Goal: Task Accomplishment & Management: Complete application form

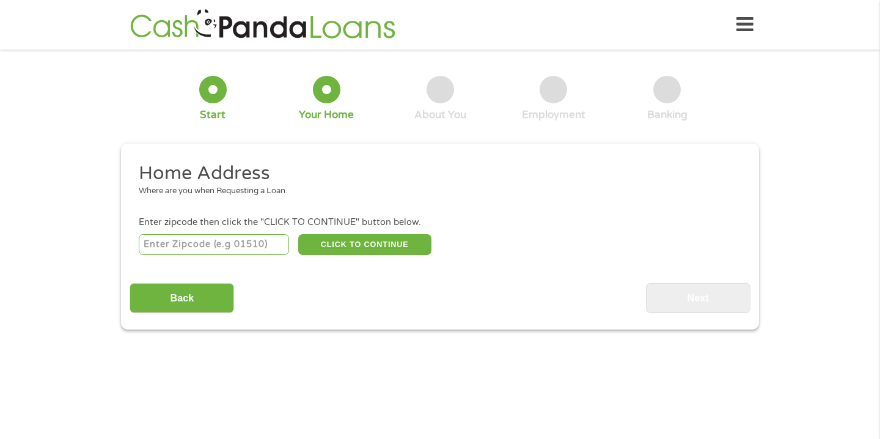
click at [252, 247] on input "number" at bounding box center [214, 244] width 151 height 21
type input "70507"
select select "[US_STATE]"
click at [358, 244] on button "CLICK TO CONTINUE" at bounding box center [364, 244] width 133 height 21
type input "70507"
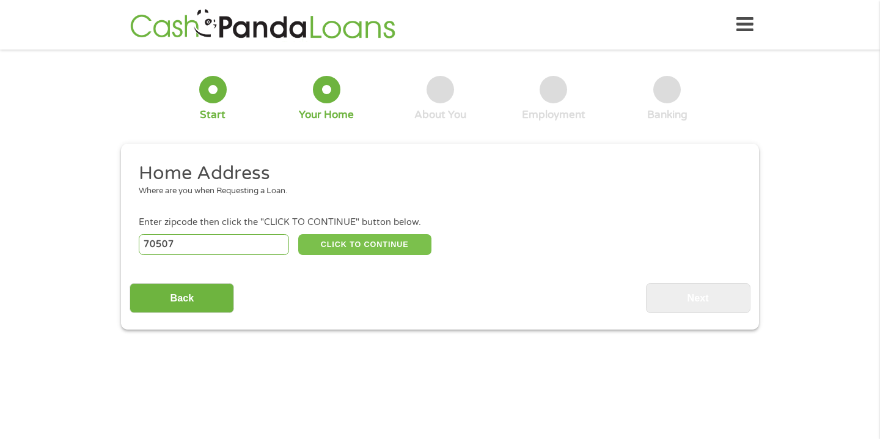
type input "[GEOGRAPHIC_DATA]"
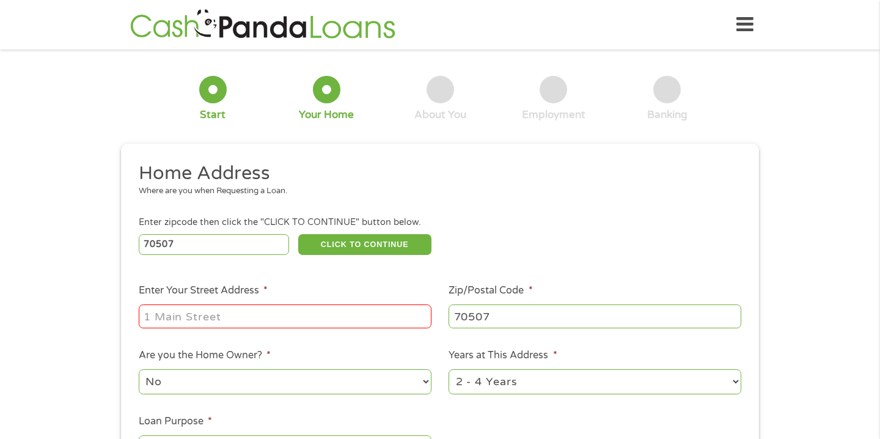
click at [227, 325] on input "Enter Your Street Address *" at bounding box center [285, 315] width 293 height 23
type input "[STREET_ADDRESS]"
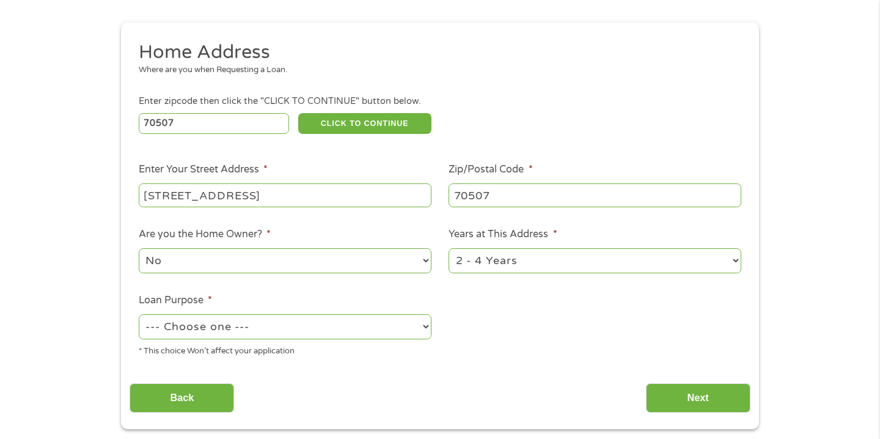
scroll to position [122, 0]
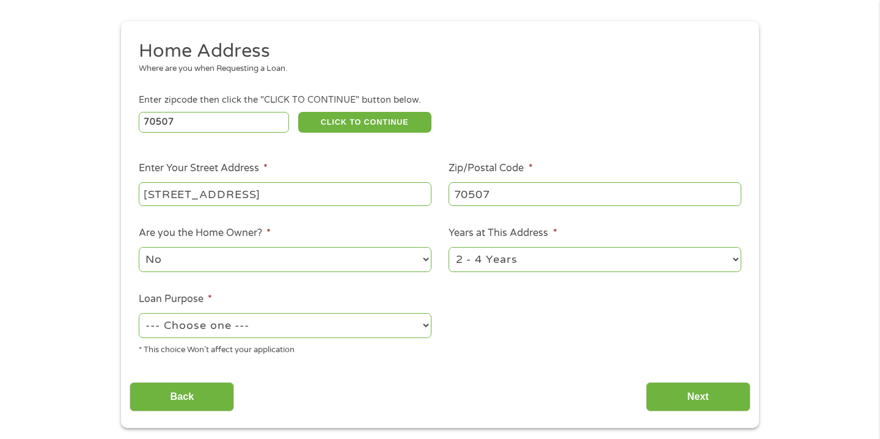
click at [247, 332] on select "--- Choose one --- Pay Bills Debt Consolidation Home Improvement Major Purchase…" at bounding box center [285, 325] width 293 height 25
select select "paybills"
click at [724, 390] on input "Next" at bounding box center [698, 397] width 104 height 30
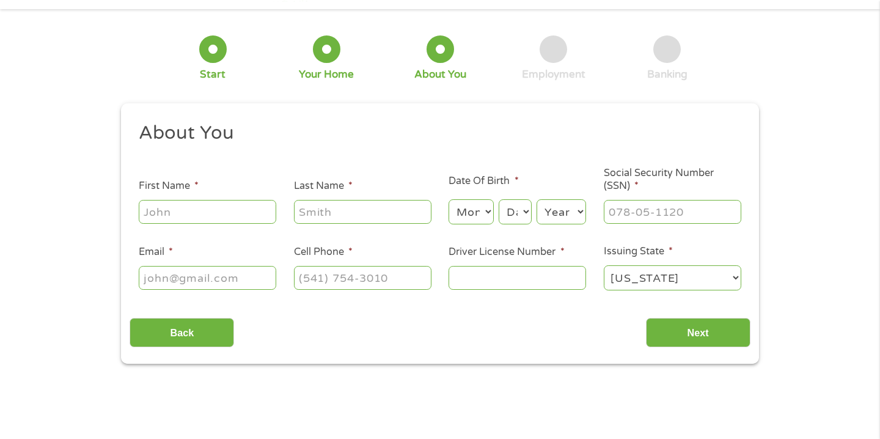
scroll to position [0, 0]
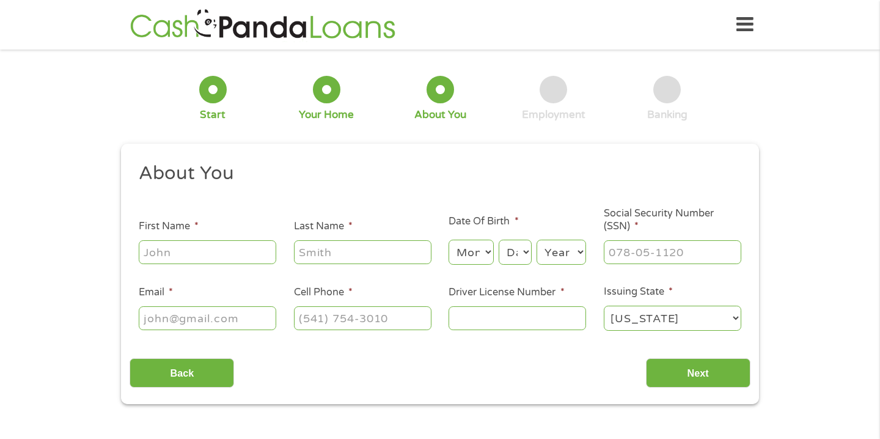
click at [167, 240] on div at bounding box center [207, 252] width 137 height 28
click at [167, 252] on input "First Name *" at bounding box center [207, 251] width 137 height 23
type input "Charlee"
type input "[PERSON_NAME]"
type input "[EMAIL_ADDRESS][DOMAIN_NAME]"
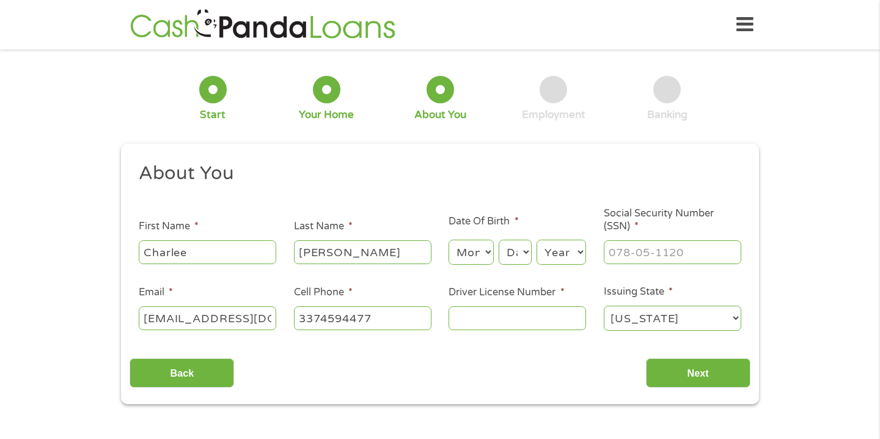
type input "[PHONE_NUMBER]"
click at [462, 254] on select "Month 1 2 3 4 5 6 7 8 9 10 11 12" at bounding box center [470, 251] width 45 height 25
select select "7"
click at [525, 255] on select "Day 1 2 3 4 5 6 7 8 9 10 11 12 13 14 15 16 17 18 19 20 21 22 23 24 25 26 27 28 …" at bounding box center [515, 251] width 33 height 25
select select "18"
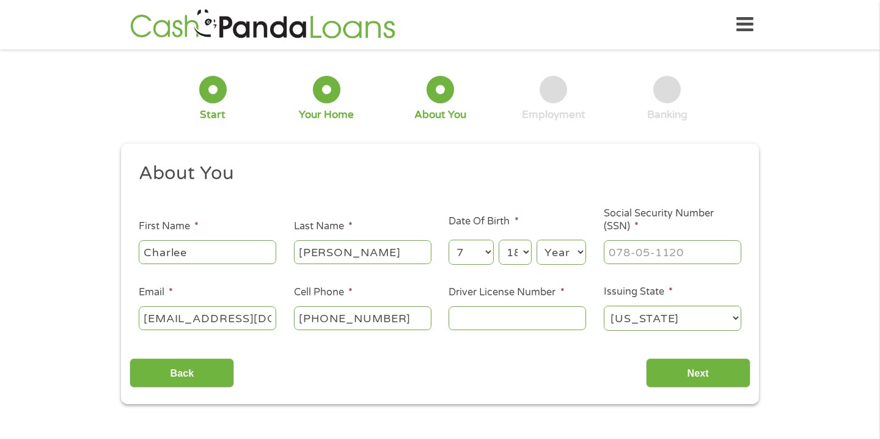
click at [572, 255] on select "Year [DATE] 2006 2005 2004 2003 2002 2001 2000 1999 1998 1997 1996 1995 1994 19…" at bounding box center [560, 251] width 49 height 25
select select "1990"
click at [646, 236] on li "Social Security Number (SSN) *" at bounding box center [672, 236] width 155 height 59
click at [645, 250] on input "___-__-____" at bounding box center [672, 251] width 137 height 23
type input "436-79-4733"
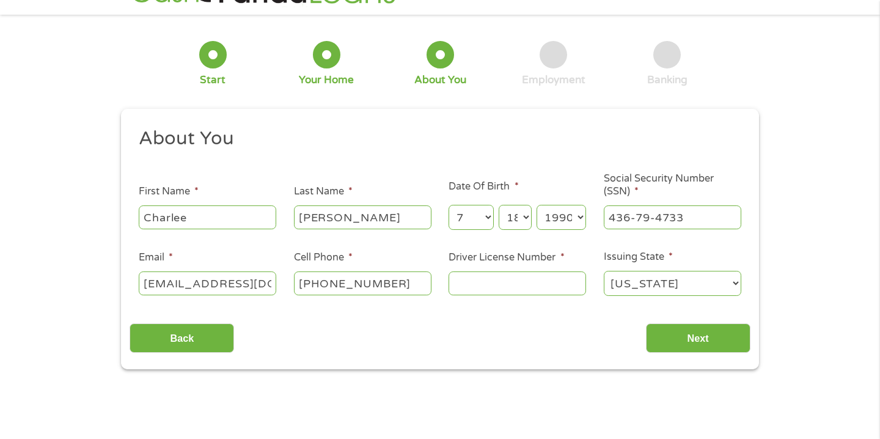
scroll to position [38, 0]
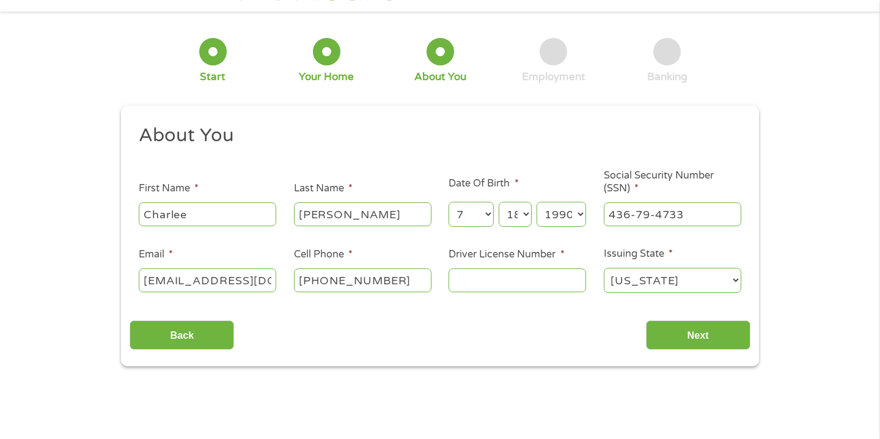
click at [565, 276] on input "Driver License Number *" at bounding box center [516, 279] width 137 height 23
type input "009553580"
click at [688, 331] on input "Next" at bounding box center [698, 335] width 104 height 30
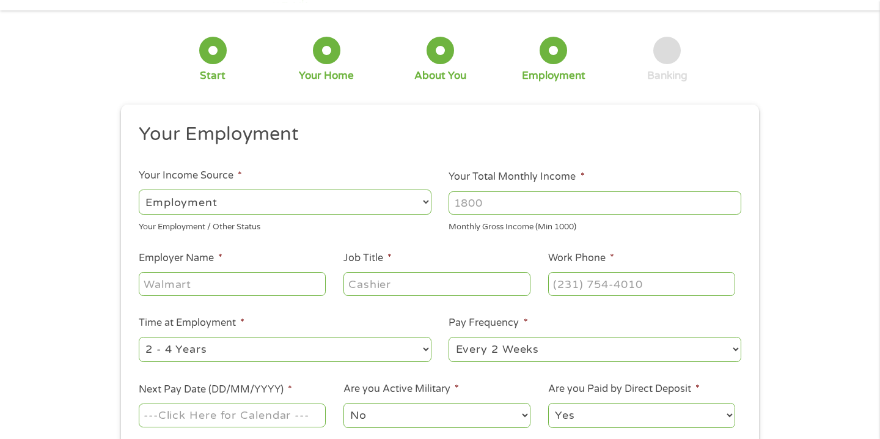
scroll to position [42, 0]
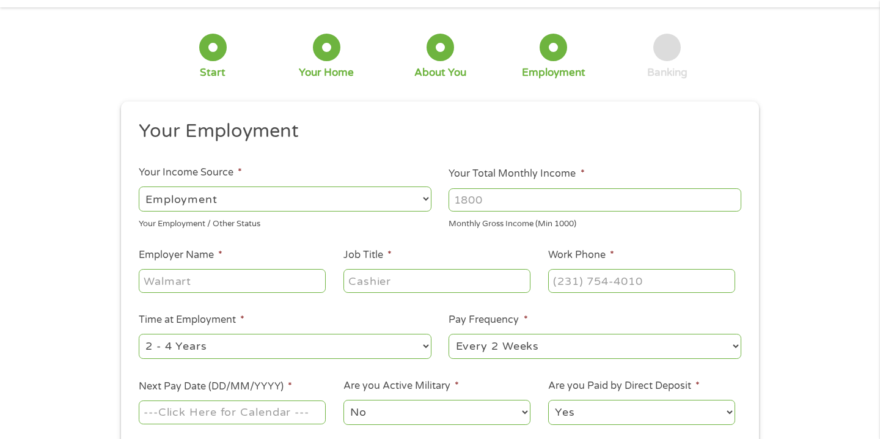
click at [422, 200] on select "--- Choose one --- Employment [DEMOGRAPHIC_DATA] Benefits" at bounding box center [285, 198] width 293 height 25
select select "benefits"
type input "Other"
type input "[PHONE_NUMBER]"
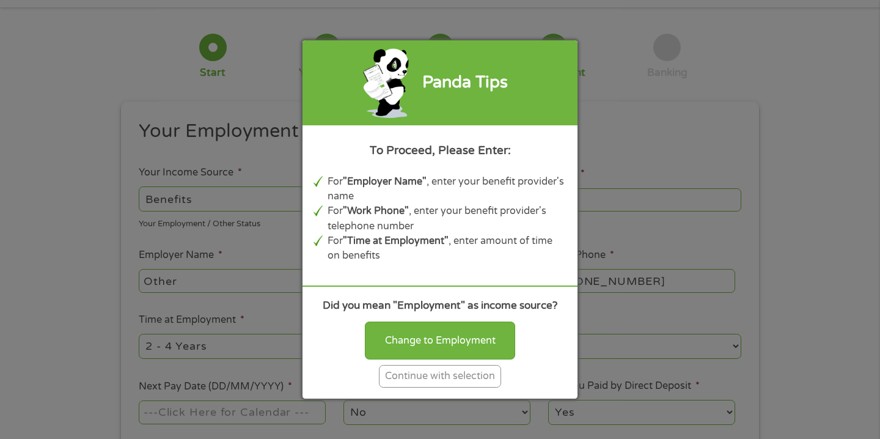
click at [464, 376] on div "Continue with selection" at bounding box center [440, 376] width 122 height 23
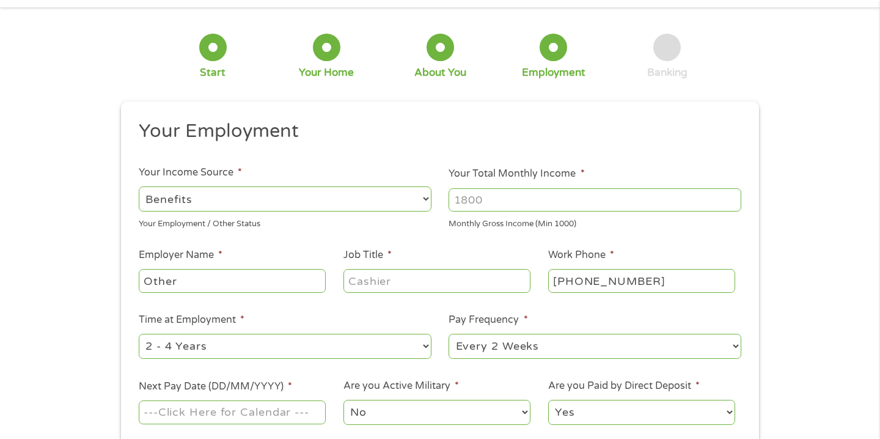
click at [494, 202] on input "Your Total Monthly Income *" at bounding box center [594, 199] width 293 height 23
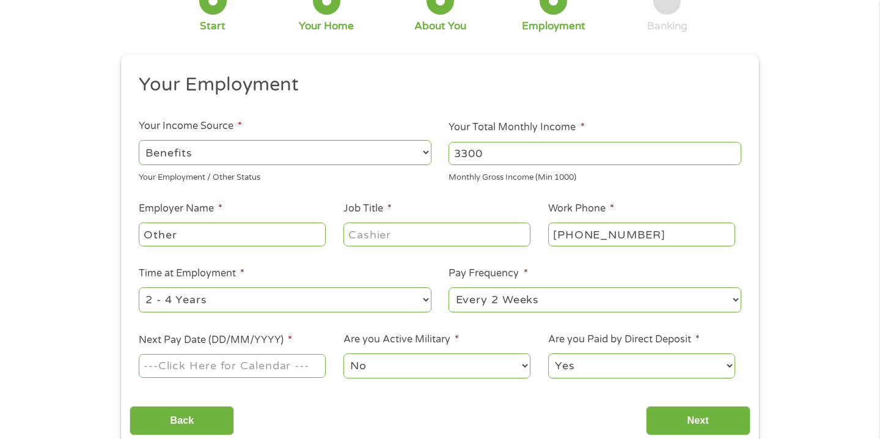
scroll to position [92, 0]
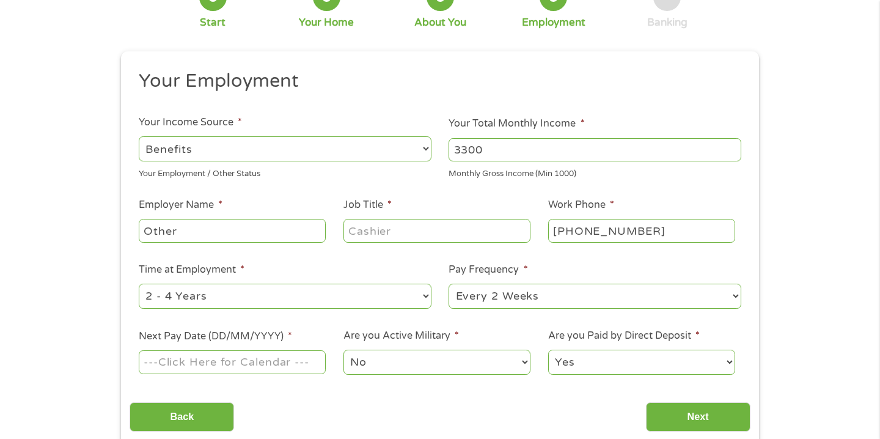
type input "3300"
click at [301, 224] on input "Other" at bounding box center [232, 230] width 187 height 23
type input "Veteran Afffairs"
type input "Veteran"
select select "monthly"
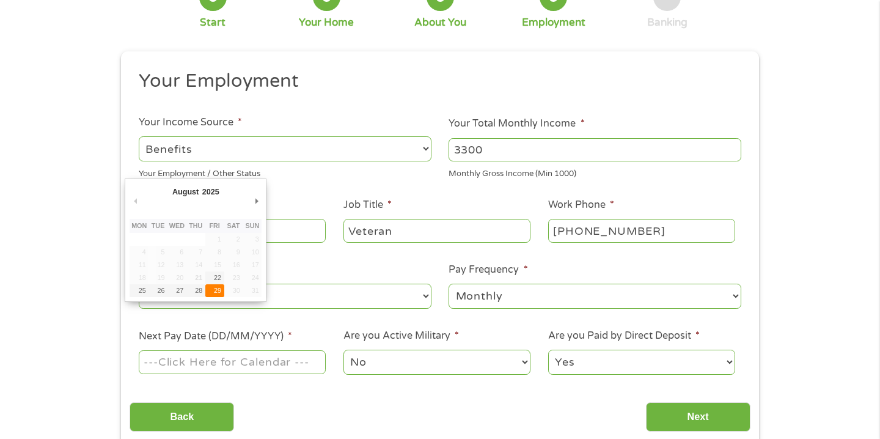
type input "[DATE]"
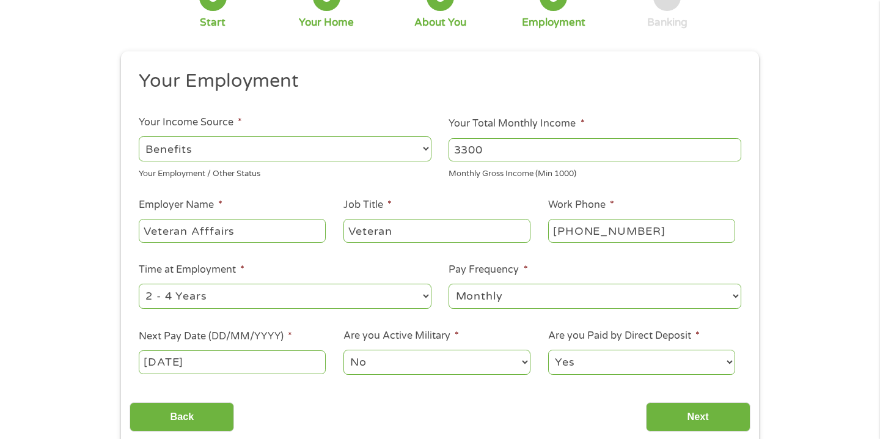
click at [407, 355] on select "No Yes" at bounding box center [436, 361] width 187 height 25
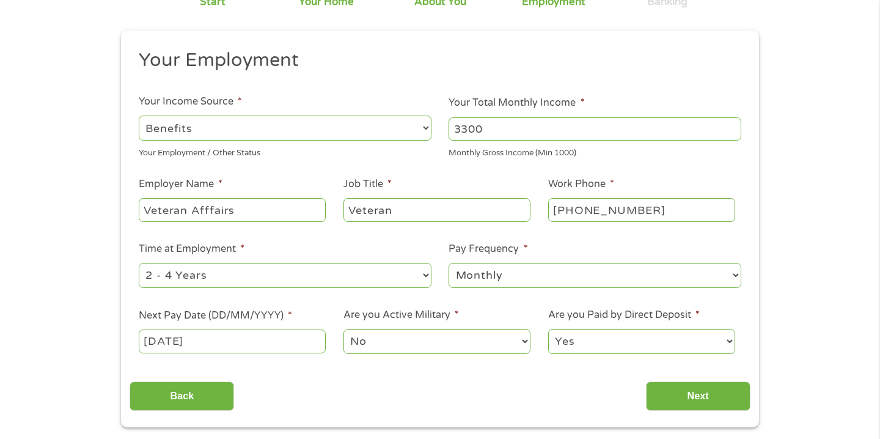
scroll to position [114, 0]
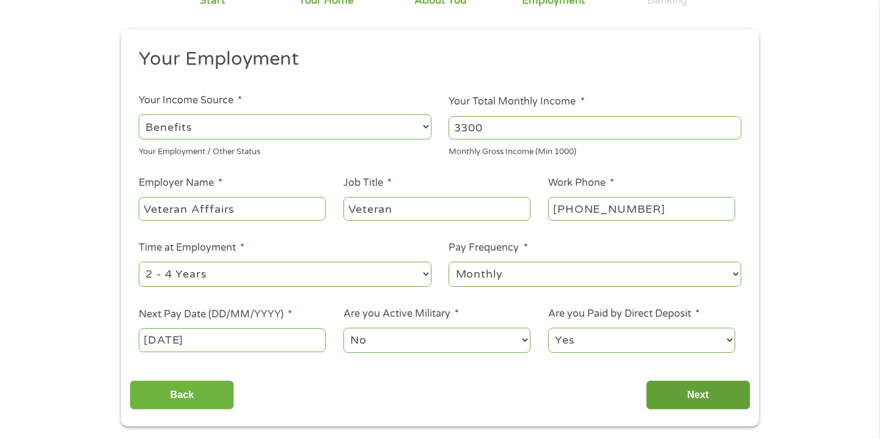
click at [668, 392] on input "Next" at bounding box center [698, 395] width 104 height 30
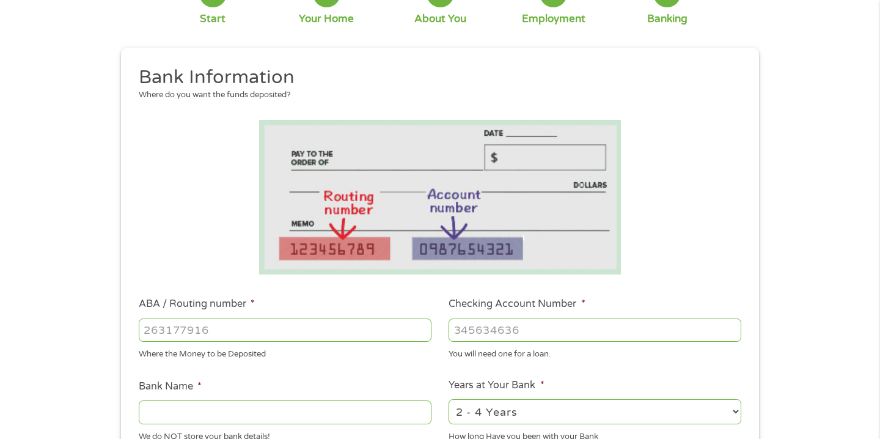
scroll to position [98, 0]
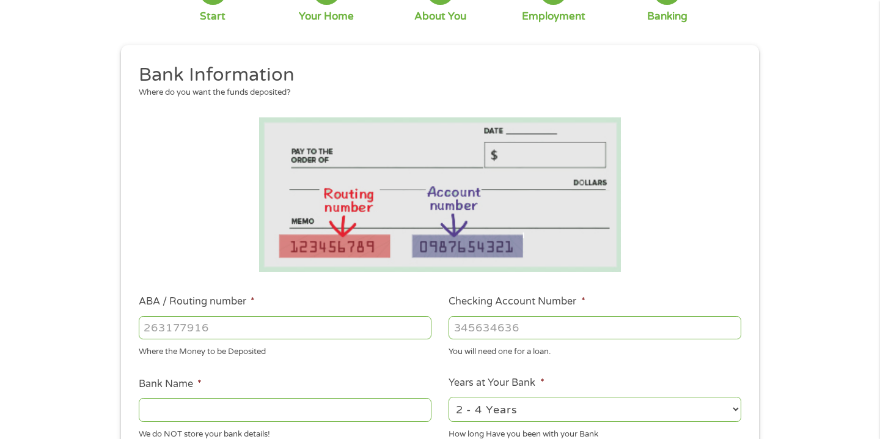
click at [401, 330] on input "ABA / Routing number *" at bounding box center [285, 327] width 293 height 23
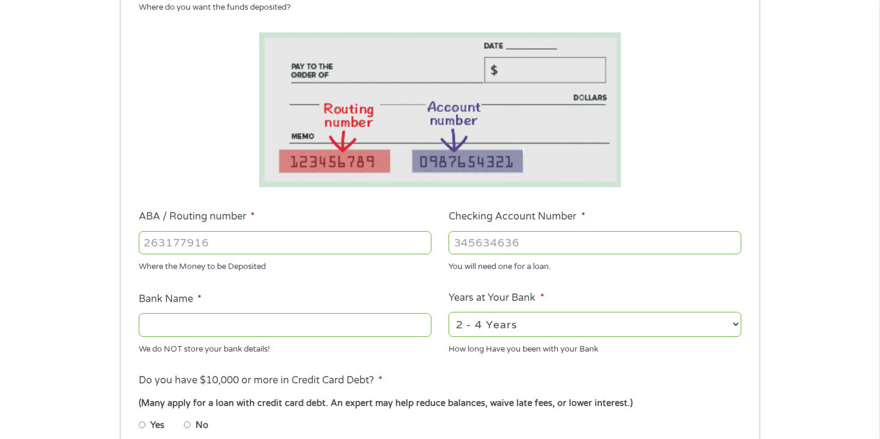
scroll to position [195, 0]
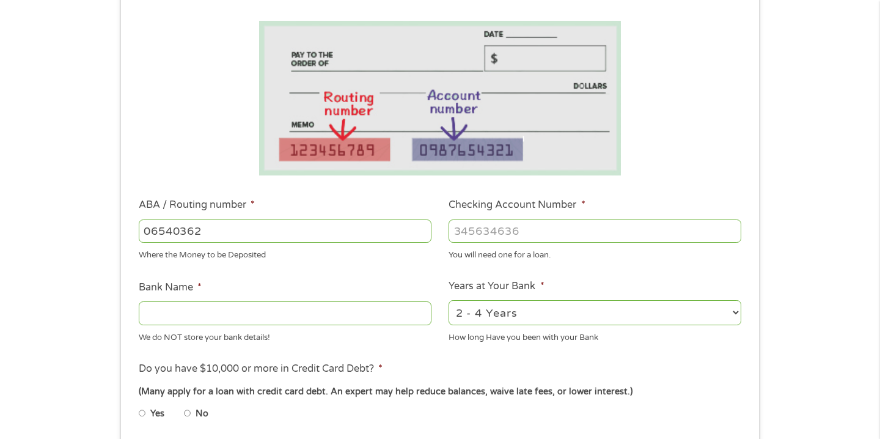
type input "065403626"
type input "REGIONS BANK"
type input "065403626"
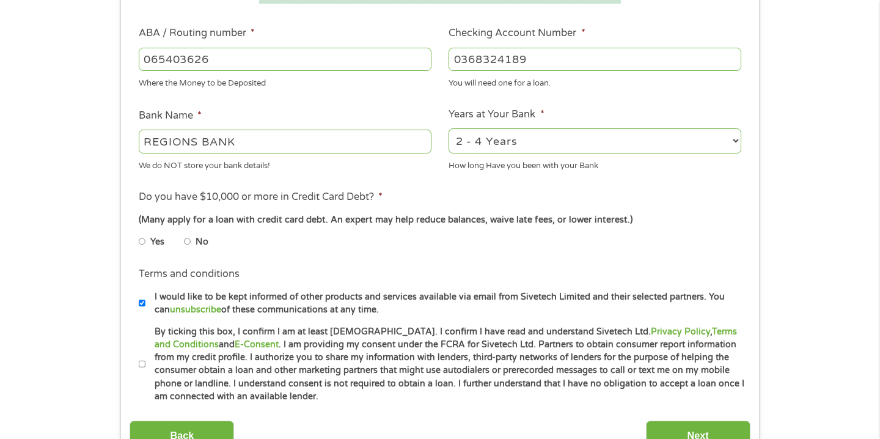
scroll to position [367, 0]
type input "0368324189"
click at [189, 236] on input "No" at bounding box center [187, 241] width 7 height 20
radio input "true"
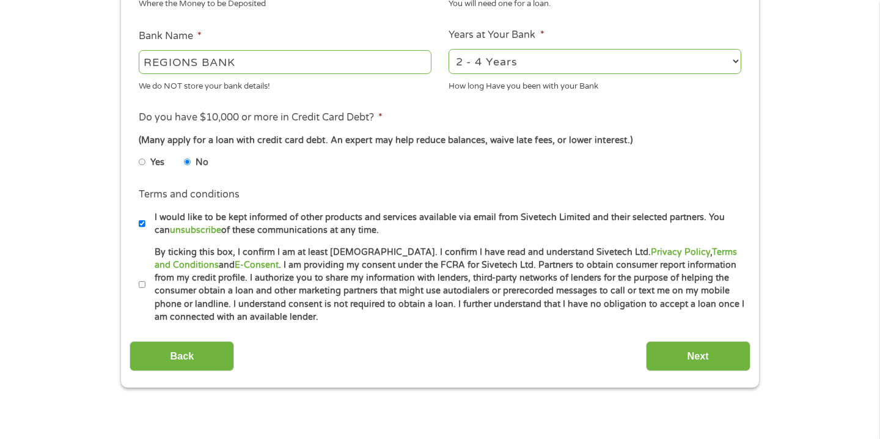
scroll to position [472, 0]
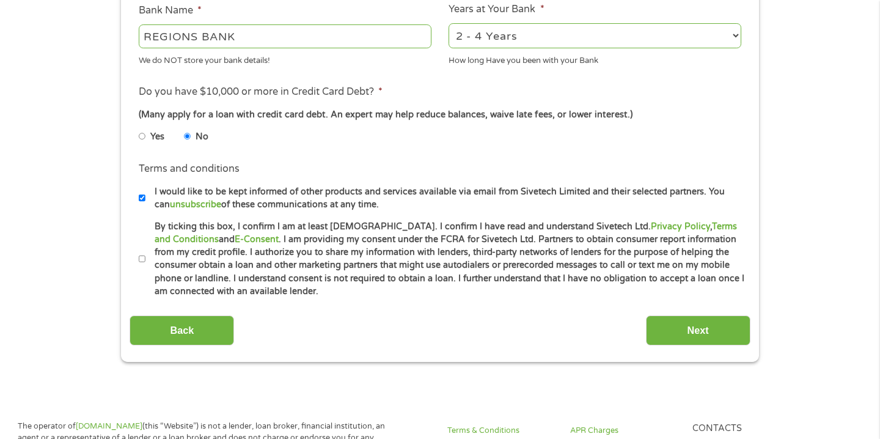
click at [144, 254] on input "By ticking this box, I confirm I am at least [DEMOGRAPHIC_DATA]. I confirm I ha…" at bounding box center [142, 259] width 7 height 20
checkbox input "true"
click at [723, 336] on input "Next" at bounding box center [698, 330] width 104 height 30
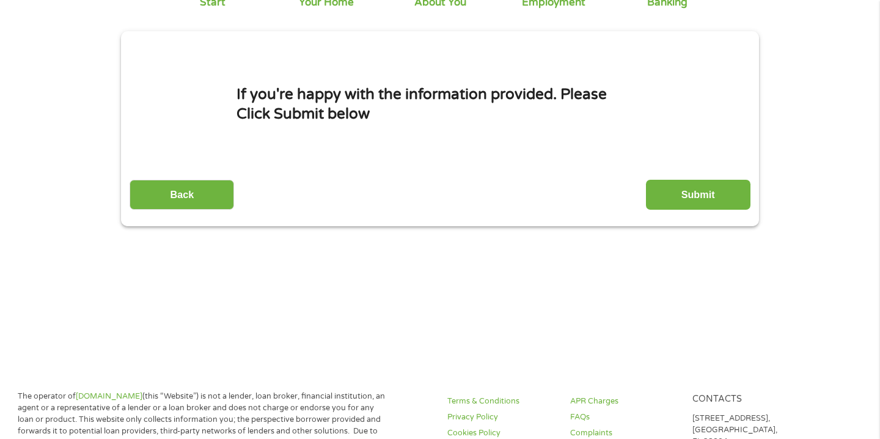
scroll to position [0, 0]
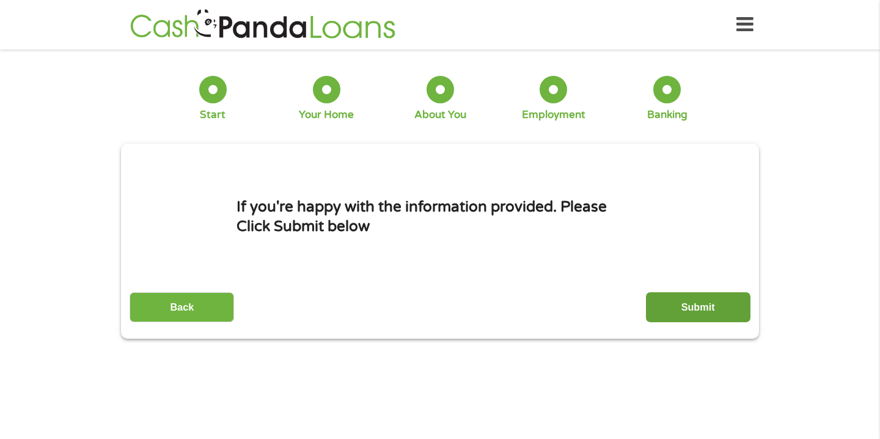
click at [715, 313] on input "Submit" at bounding box center [698, 307] width 104 height 30
